Goal: Task Accomplishment & Management: Manage account settings

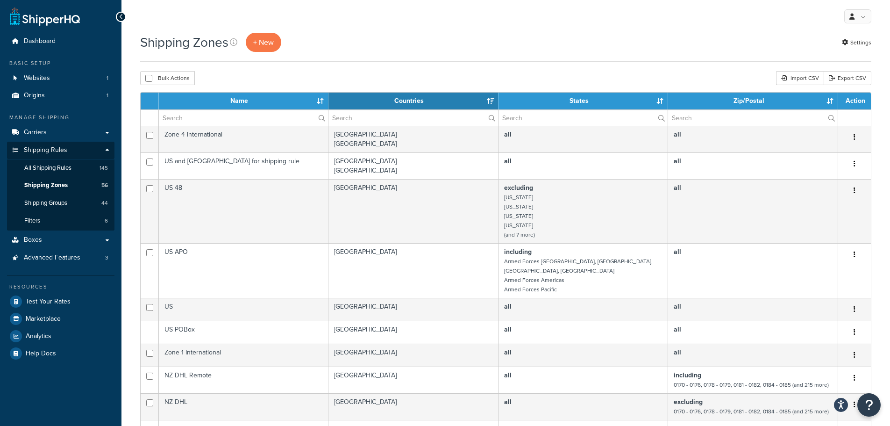
select select "15"
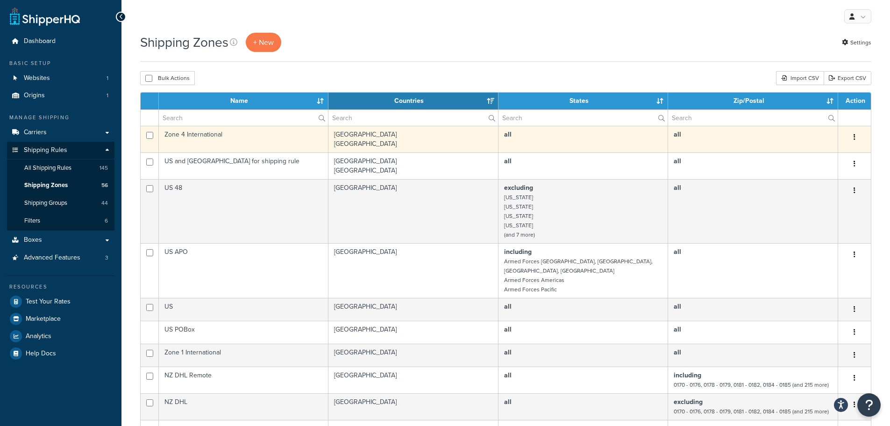
click at [215, 144] on td "Zone 4 International" at bounding box center [244, 139] width 170 height 27
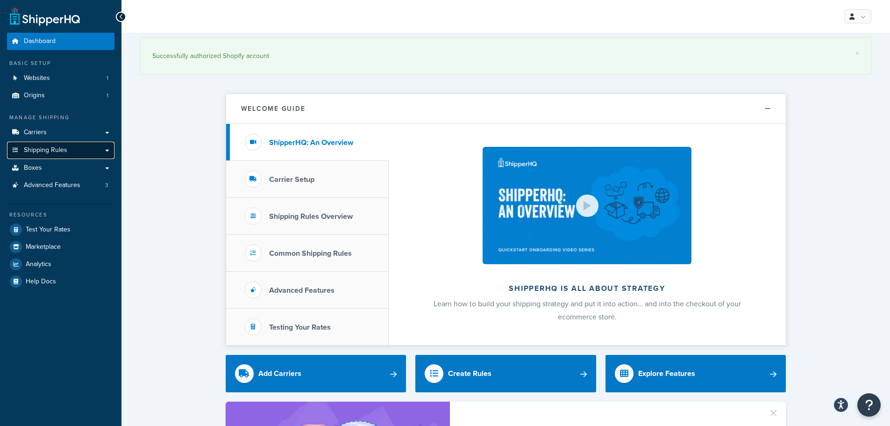
click at [51, 146] on span "Shipping Rules" at bounding box center [45, 150] width 43 height 8
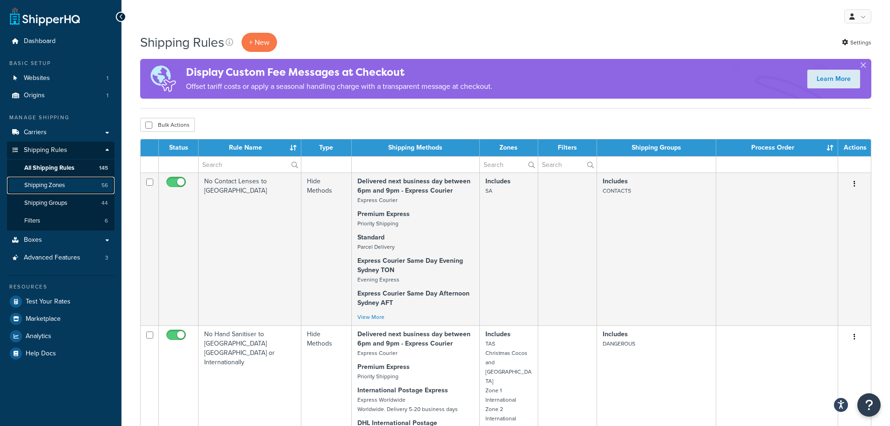
click at [48, 181] on span "Shipping Zones" at bounding box center [44, 185] width 41 height 8
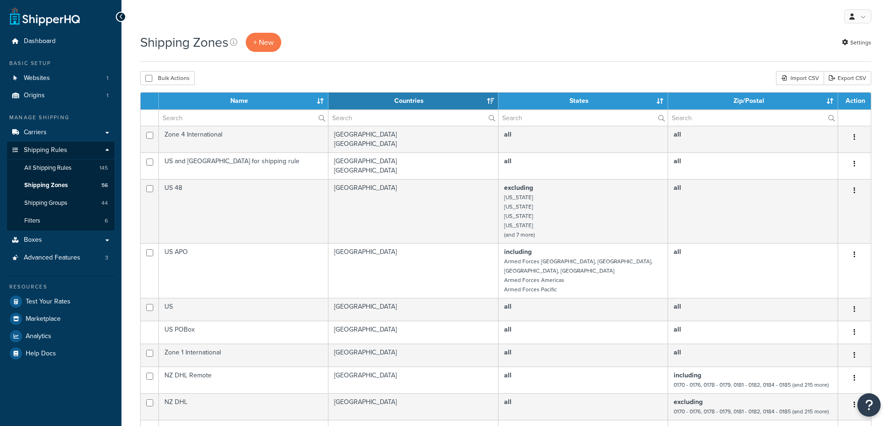
select select "15"
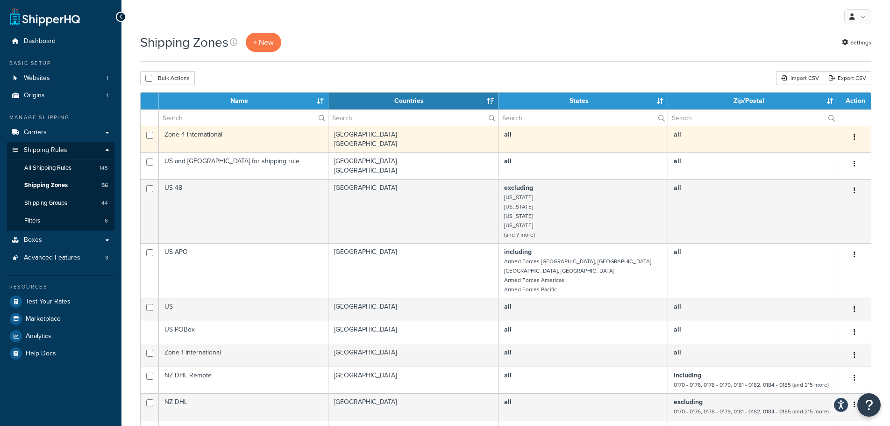
click at [852, 137] on button "button" at bounding box center [854, 137] width 13 height 15
click at [831, 151] on link "Edit" at bounding box center [817, 155] width 74 height 19
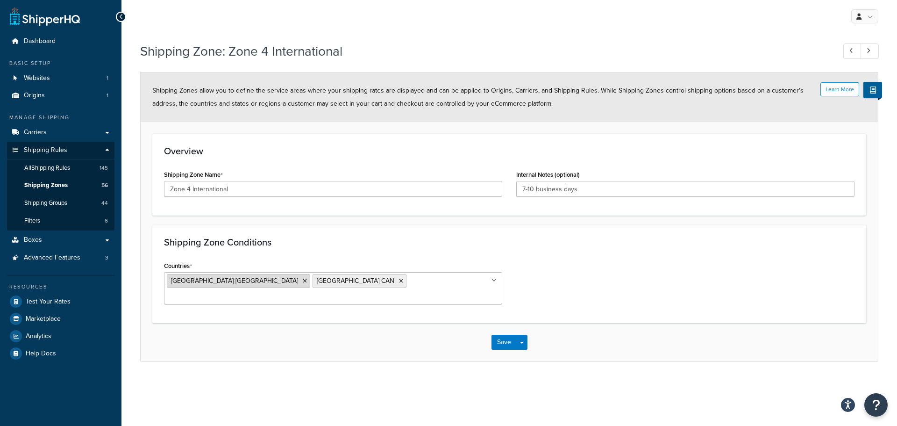
click at [303, 280] on icon at bounding box center [305, 281] width 4 height 6
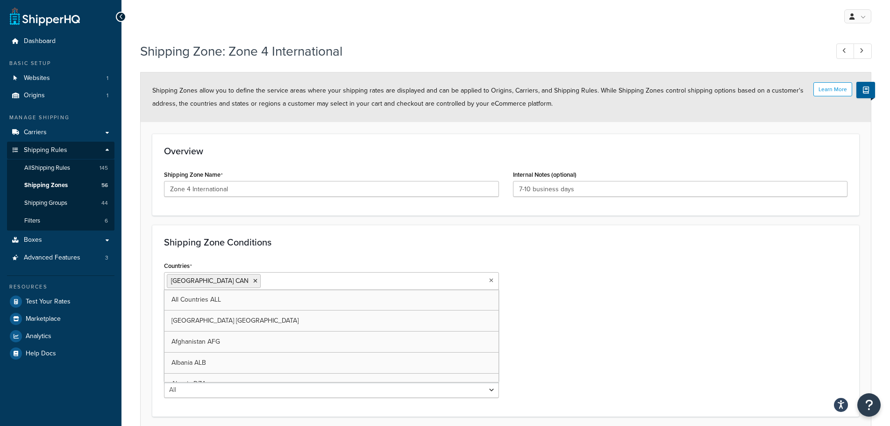
click at [635, 314] on div "Countries Canada CAN All Countries ALL United States USA Afghanistan AFG Albani…" at bounding box center [506, 332] width 698 height 146
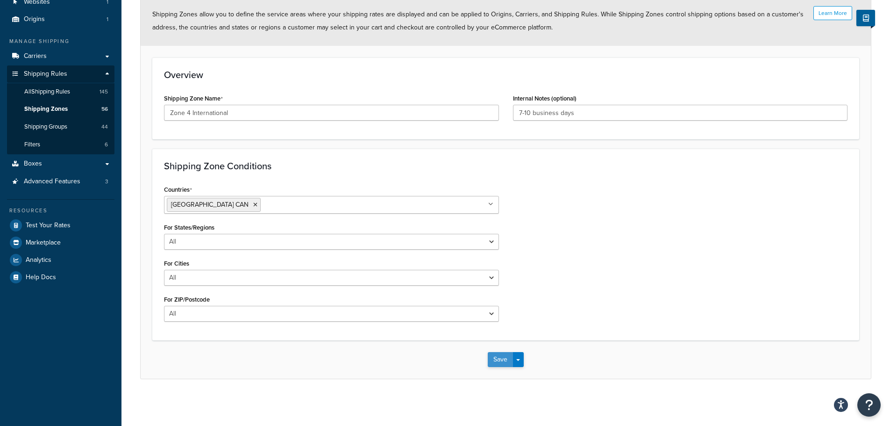
click at [499, 357] on button "Save" at bounding box center [500, 359] width 25 height 15
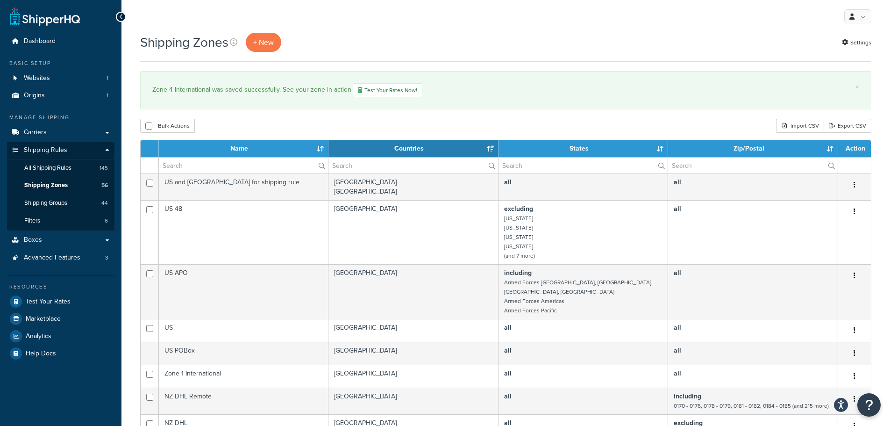
select select "15"
